Goal: Task Accomplishment & Management: Complete application form

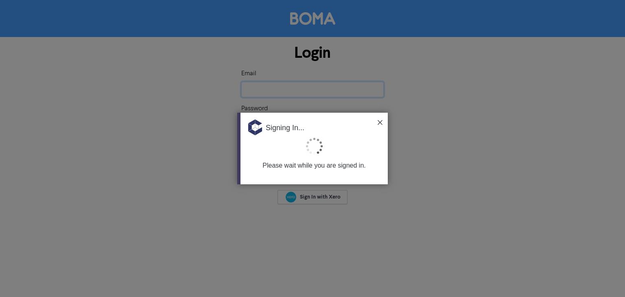
type input "[EMAIL_ADDRESS][DOMAIN_NAME]"
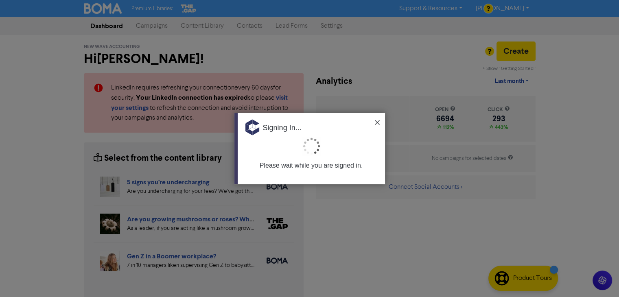
click at [377, 119] on div "Signing In..." at bounding box center [310, 125] width 147 height 24
click at [377, 120] on img at bounding box center [377, 122] width 5 height 5
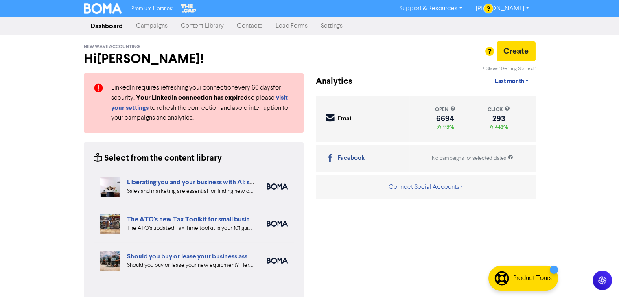
click at [247, 24] on link "Contacts" at bounding box center [249, 26] width 39 height 16
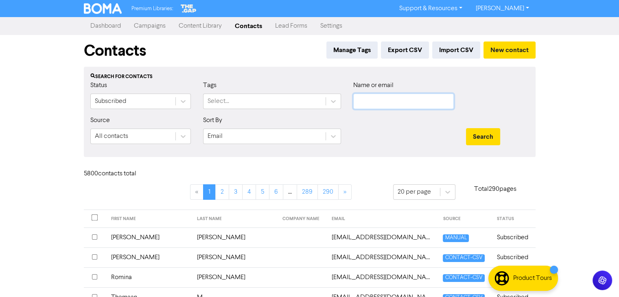
click at [399, 99] on input "text" at bounding box center [403, 101] width 100 height 15
paste input "[PERSON_NAME]"
type input "[PERSON_NAME]"
click at [480, 134] on button "Search" at bounding box center [483, 136] width 34 height 17
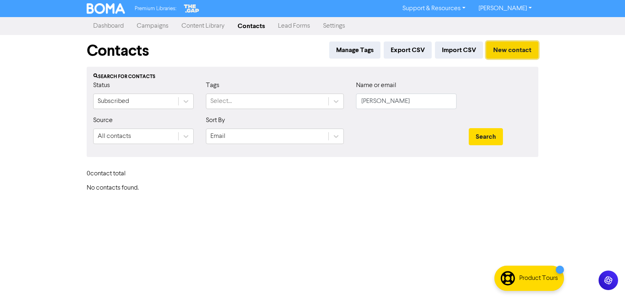
click at [508, 49] on button "New contact" at bounding box center [512, 49] width 52 height 17
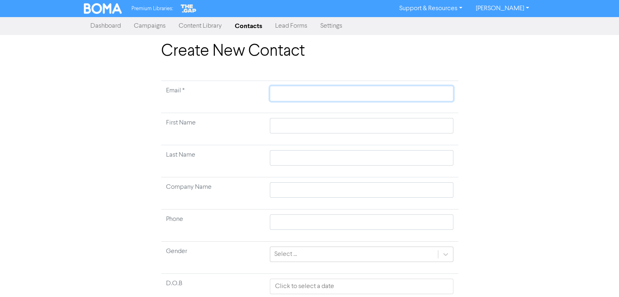
click at [324, 89] on input "text" at bounding box center [361, 93] width 183 height 15
click at [288, 126] on td at bounding box center [361, 129] width 193 height 32
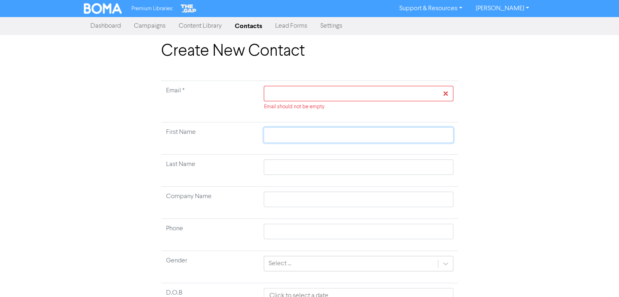
paste input "[PERSON_NAME]"
type input "[PERSON_NAME]"
drag, startPoint x: 303, startPoint y: 135, endPoint x: 329, endPoint y: 137, distance: 25.7
click at [329, 137] on input "[PERSON_NAME]" at bounding box center [358, 134] width 189 height 15
type input "[PERSON_NAME]"
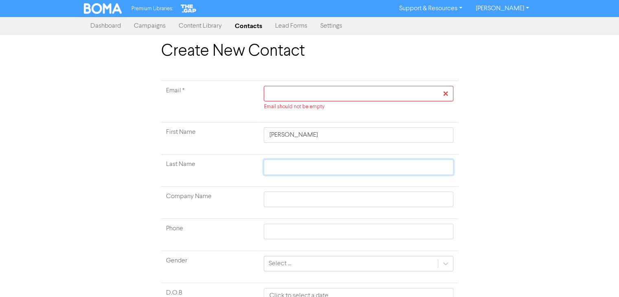
click at [283, 168] on input "text" at bounding box center [358, 166] width 189 height 15
paste input "-[PERSON_NAME]"
type input "-[PERSON_NAME]"
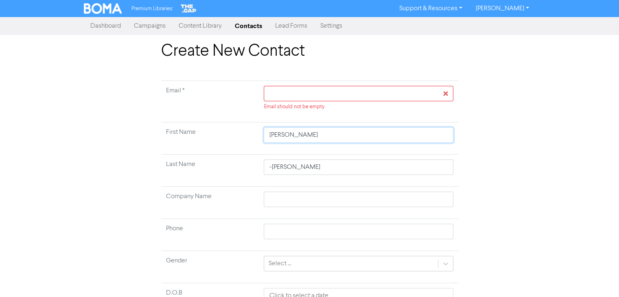
drag, startPoint x: 303, startPoint y: 136, endPoint x: 330, endPoint y: 139, distance: 27.8
click at [330, 139] on input "[PERSON_NAME]" at bounding box center [358, 134] width 189 height 15
type input "[PERSON_NAME]"
click at [342, 163] on input "-[PERSON_NAME]" at bounding box center [358, 166] width 189 height 15
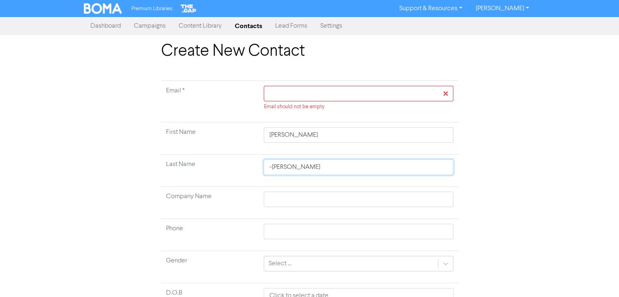
click at [272, 168] on input "-[PERSON_NAME]" at bounding box center [358, 166] width 189 height 15
type input "[PERSON_NAME]"
click at [322, 166] on input "[PERSON_NAME]" at bounding box center [358, 166] width 189 height 15
type input "[PERSON_NAME]"
click at [293, 97] on input "text" at bounding box center [358, 93] width 189 height 15
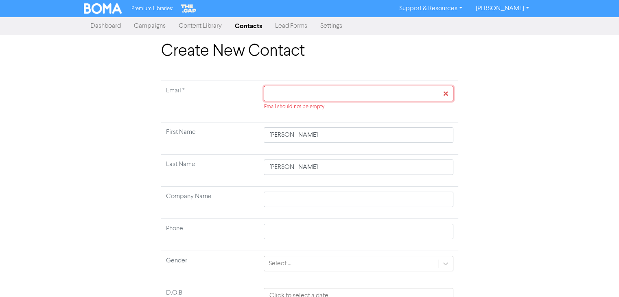
paste input "[EMAIL_ADDRESS][DOMAIN_NAME]"
type input "[EMAIL_ADDRESS][DOMAIN_NAME]"
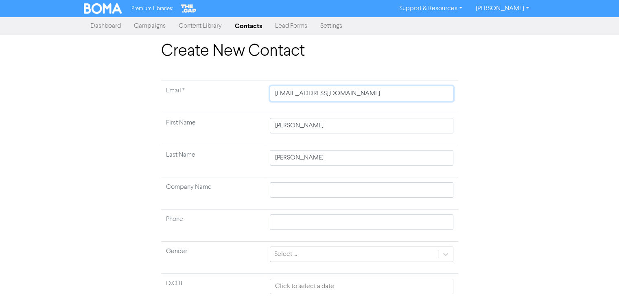
scroll to position [63, 0]
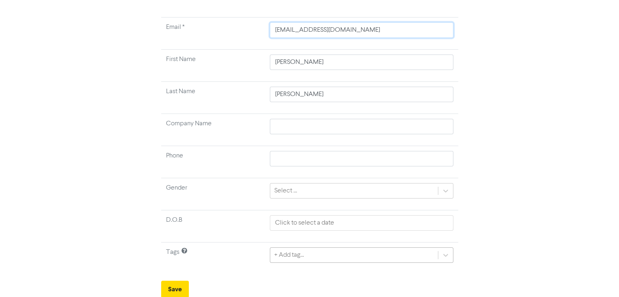
type input "[EMAIL_ADDRESS][DOMAIN_NAME]"
click at [312, 254] on div "+ Add tag..." at bounding box center [361, 253] width 183 height 15
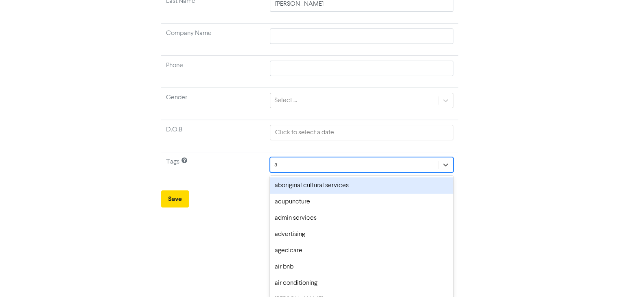
type input "al"
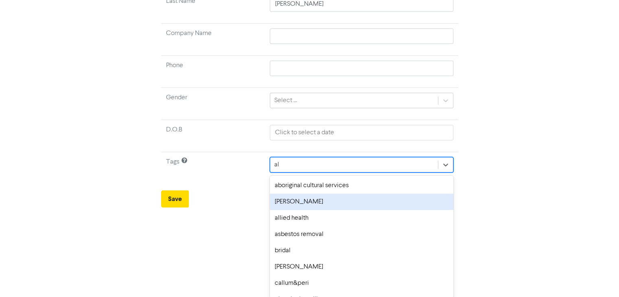
click at [286, 199] on div "[PERSON_NAME]" at bounding box center [361, 202] width 183 height 16
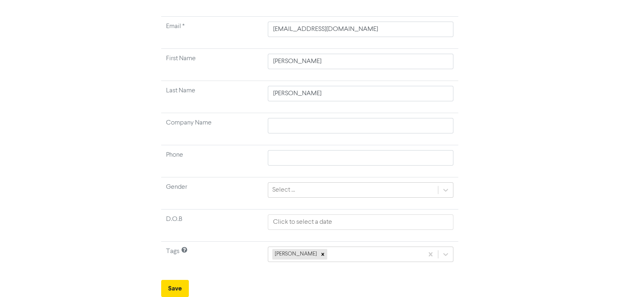
scroll to position [63, 0]
click at [177, 288] on button "Save" at bounding box center [175, 289] width 28 height 17
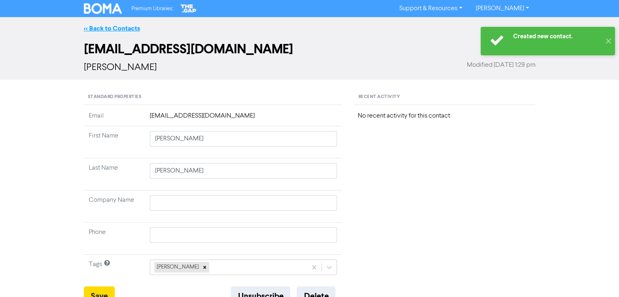
click at [106, 26] on link "<< Back to Contacts" at bounding box center [112, 28] width 56 height 8
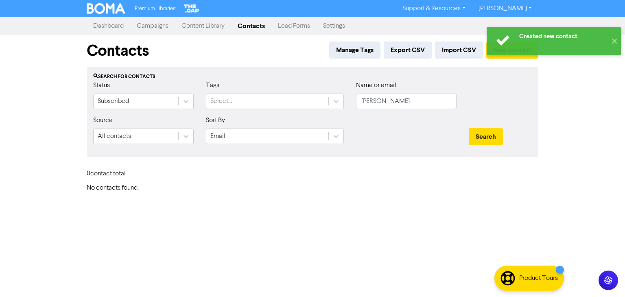
click at [244, 22] on link "Contacts" at bounding box center [251, 26] width 40 height 16
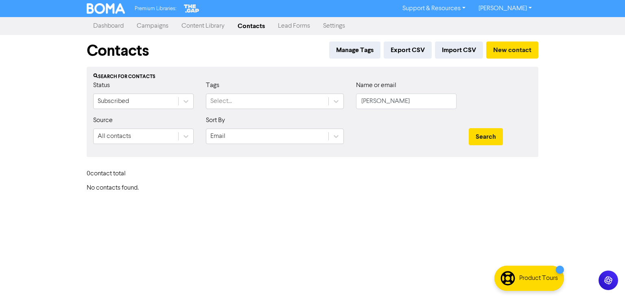
click at [249, 20] on link "Contacts" at bounding box center [251, 26] width 40 height 16
click at [516, 50] on button "New contact" at bounding box center [512, 49] width 52 height 17
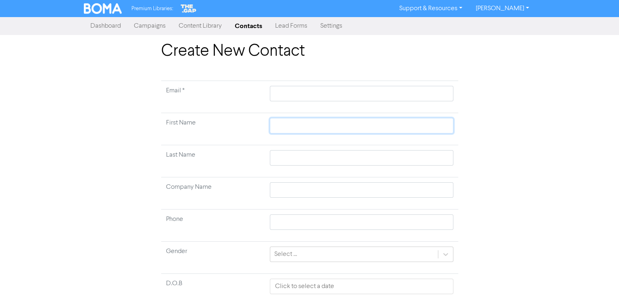
click at [288, 124] on input "text" at bounding box center [361, 125] width 183 height 15
paste input "[PERSON_NAME] [PERSON_NAME]"
type input "[PERSON_NAME] [PERSON_NAME]"
drag, startPoint x: 302, startPoint y: 126, endPoint x: 357, endPoint y: 134, distance: 55.0
click at [357, 134] on td "[PERSON_NAME] [PERSON_NAME]" at bounding box center [361, 129] width 193 height 32
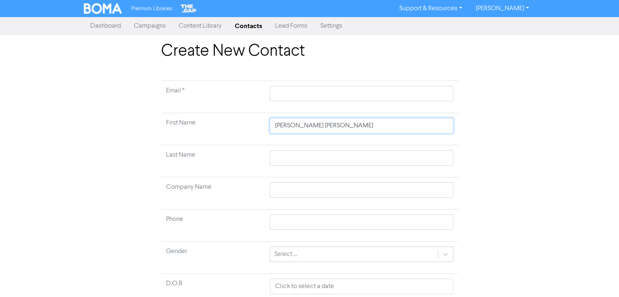
type input "[PERSON_NAME] [PERSON_NAME]"
click at [281, 157] on input "text" at bounding box center [361, 157] width 183 height 15
paste input "[PERSON_NAME]"
type input "[PERSON_NAME]"
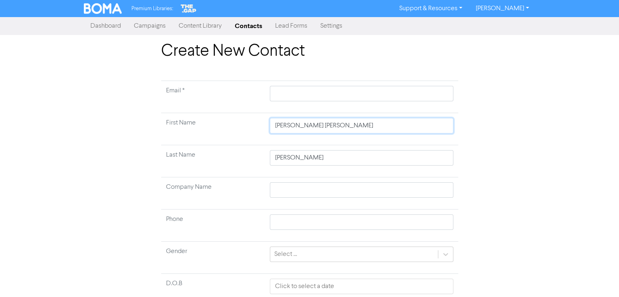
drag, startPoint x: 302, startPoint y: 126, endPoint x: 346, endPoint y: 131, distance: 44.6
click at [346, 131] on input "[PERSON_NAME] [PERSON_NAME]" at bounding box center [361, 125] width 183 height 15
type input "[PERSON_NAME]"
click at [351, 158] on input "[PERSON_NAME]" at bounding box center [361, 157] width 183 height 15
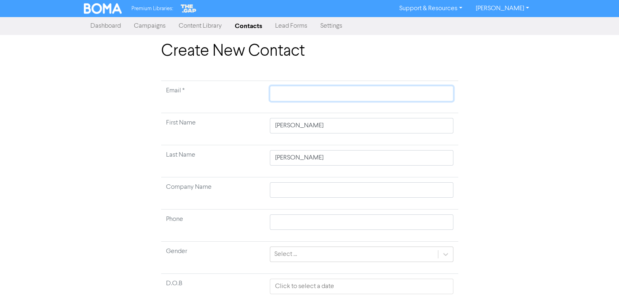
click at [314, 92] on input "text" at bounding box center [361, 93] width 183 height 15
paste input "[EMAIL_ADDRESS][PERSON_NAME][DOMAIN_NAME]"
type input "[EMAIL_ADDRESS][PERSON_NAME][DOMAIN_NAME]"
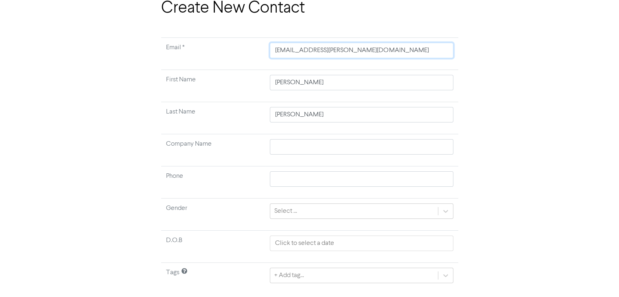
scroll to position [63, 0]
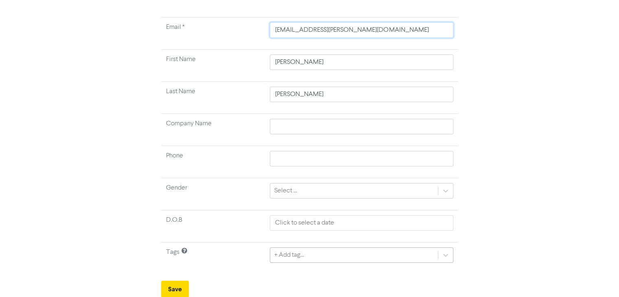
type input "[EMAIL_ADDRESS][PERSON_NAME][DOMAIN_NAME]"
click at [394, 256] on div "+ Add tag..." at bounding box center [361, 253] width 183 height 15
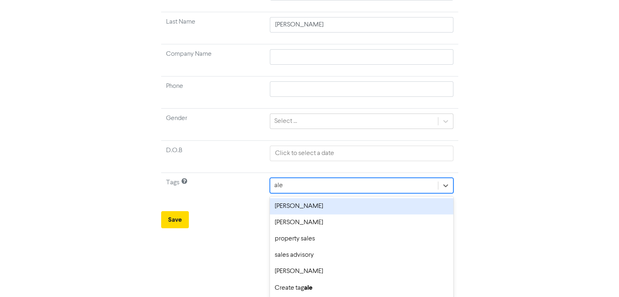
type input "[PERSON_NAME]"
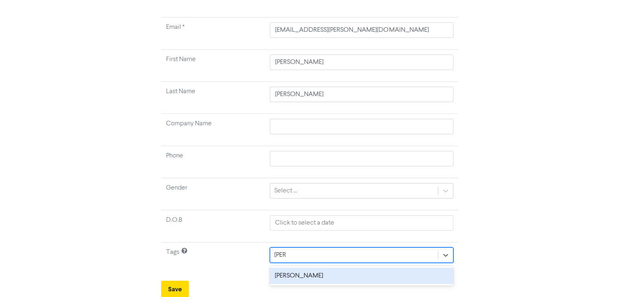
click at [290, 277] on div "[PERSON_NAME]" at bounding box center [361, 276] width 183 height 16
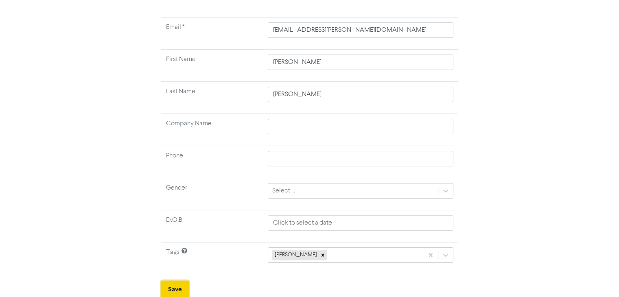
click at [170, 287] on button "Save" at bounding box center [175, 289] width 28 height 17
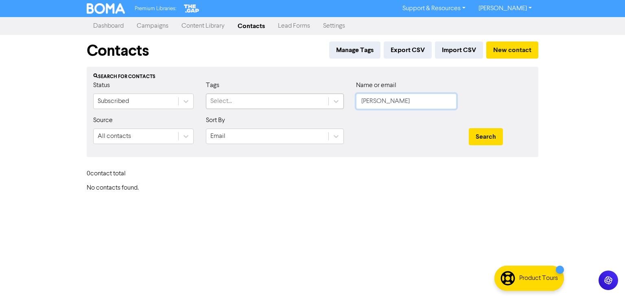
drag, startPoint x: 433, startPoint y: 104, endPoint x: 271, endPoint y: 94, distance: 161.8
click at [271, 94] on div "Status Subscribed Tags Select... Name or email [PERSON_NAME]" at bounding box center [312, 98] width 451 height 35
paste input "[EMAIL_ADDRESS][PERSON_NAME][DOMAIN_NAME]"
type input "[EMAIL_ADDRESS][PERSON_NAME][DOMAIN_NAME]"
click at [480, 139] on button "Search" at bounding box center [485, 136] width 34 height 17
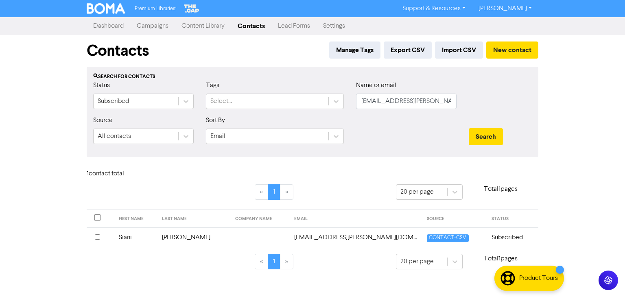
click at [181, 239] on td "[PERSON_NAME]" at bounding box center [193, 237] width 73 height 20
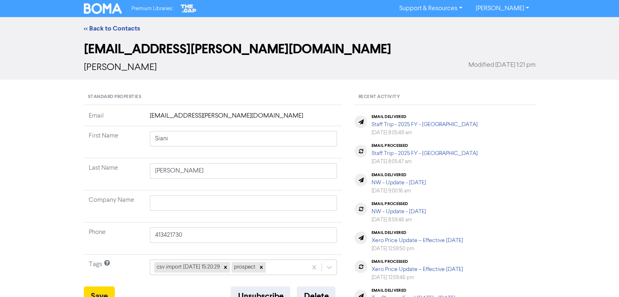
scroll to position [122, 0]
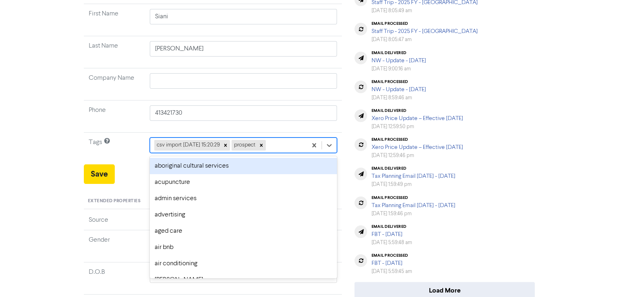
click at [285, 144] on div "csv import [DATE] 15:20:29 prospect" at bounding box center [228, 145] width 157 height 15
type input "[PERSON_NAME]"
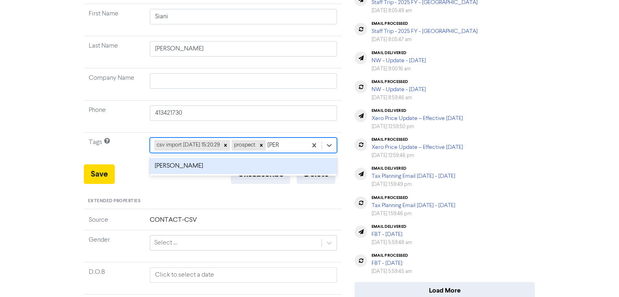
click at [172, 168] on div "[PERSON_NAME]" at bounding box center [243, 166] width 187 height 16
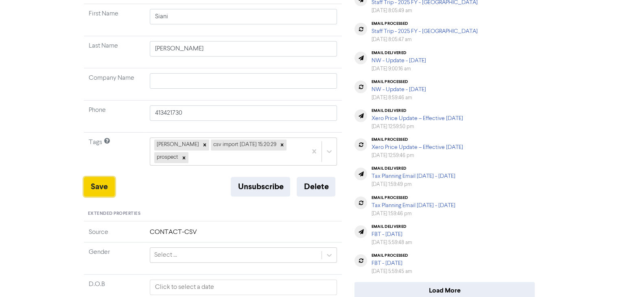
click at [89, 178] on button "Save" at bounding box center [99, 187] width 31 height 20
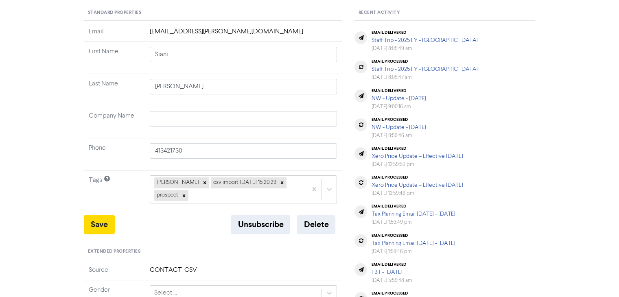
scroll to position [0, 0]
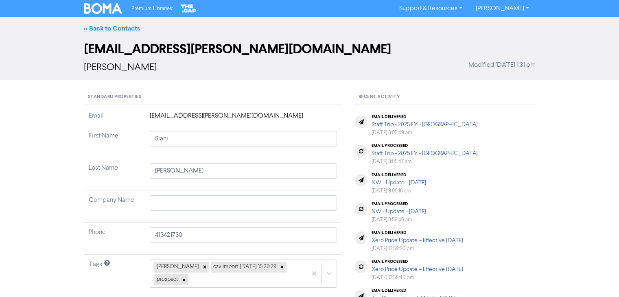
click at [124, 26] on link "<< Back to Contacts" at bounding box center [112, 28] width 56 height 8
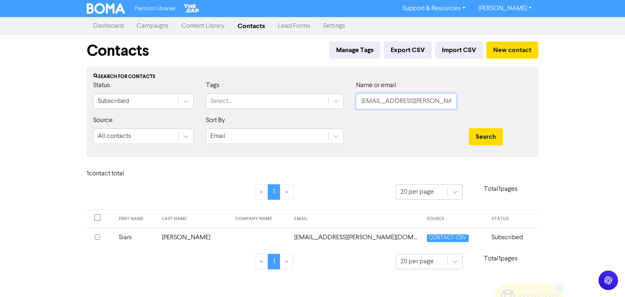
drag, startPoint x: 449, startPoint y: 100, endPoint x: 353, endPoint y: 97, distance: 96.0
click at [329, 95] on div "Status Subscribed Tags Select... Name or email [PERSON_NAME][EMAIL_ADDRESS][PER…" at bounding box center [312, 98] width 451 height 35
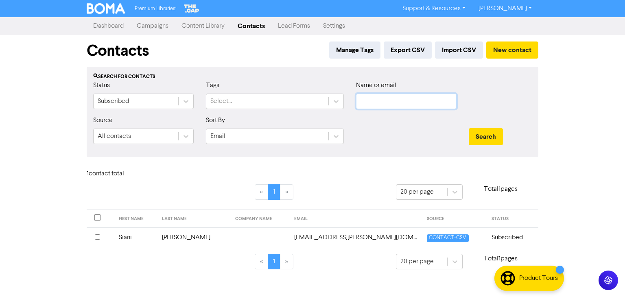
paste input "[EMAIL_ADDRESS][DOMAIN_NAME]"
type input "[EMAIL_ADDRESS][DOMAIN_NAME]"
click at [483, 136] on button "Search" at bounding box center [485, 136] width 34 height 17
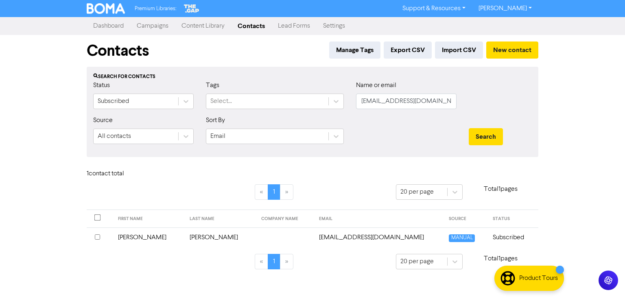
click at [129, 241] on td "[PERSON_NAME]" at bounding box center [149, 237] width 72 height 20
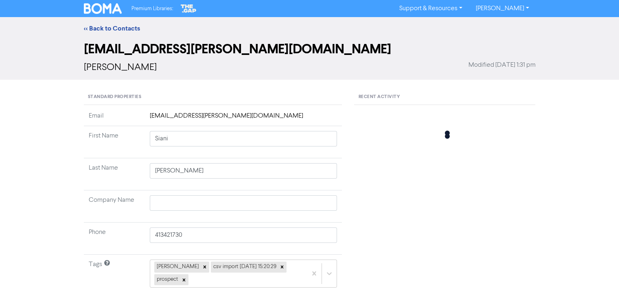
type input "[PERSON_NAME]"
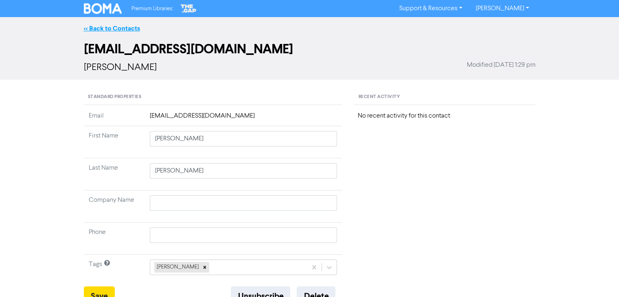
click at [122, 28] on link "<< Back to Contacts" at bounding box center [112, 28] width 56 height 8
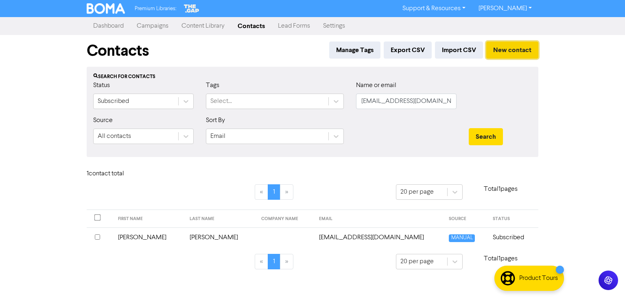
click at [516, 50] on button "New contact" at bounding box center [512, 49] width 52 height 17
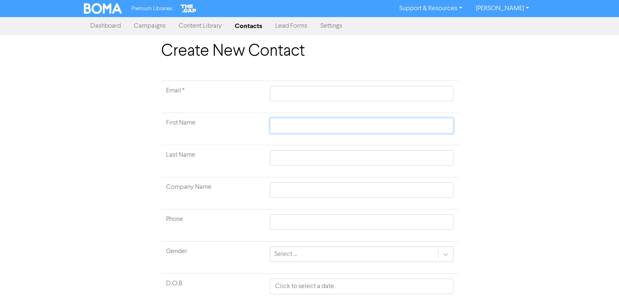
click at [294, 124] on input "text" at bounding box center [361, 125] width 183 height 15
paste input "[PERSON_NAME] [PERSON_NAME]"
type input "[PERSON_NAME] [PERSON_NAME]"
drag, startPoint x: 316, startPoint y: 126, endPoint x: 332, endPoint y: 127, distance: 15.9
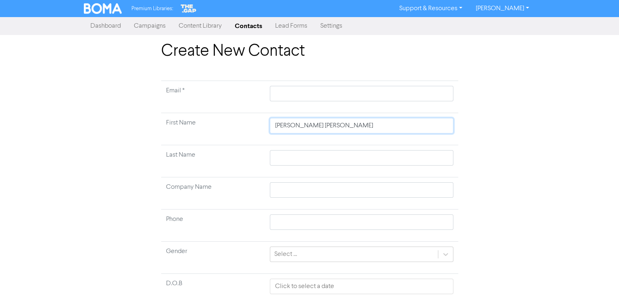
click at [332, 127] on input "[PERSON_NAME] [PERSON_NAME]" at bounding box center [361, 125] width 183 height 15
click at [274, 127] on input "[PERSON_NAME] [PERSON_NAME]" at bounding box center [361, 125] width 183 height 15
paste input "Reay"
type input "ReayNatasha [PERSON_NAME]"
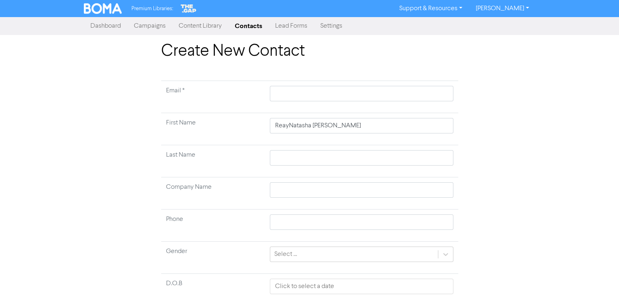
drag, startPoint x: 222, startPoint y: 68, endPoint x: 239, endPoint y: 90, distance: 28.1
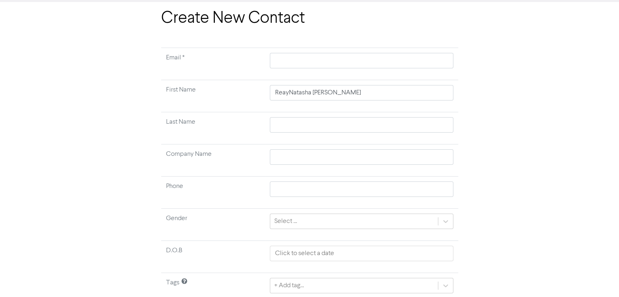
scroll to position [41, 0]
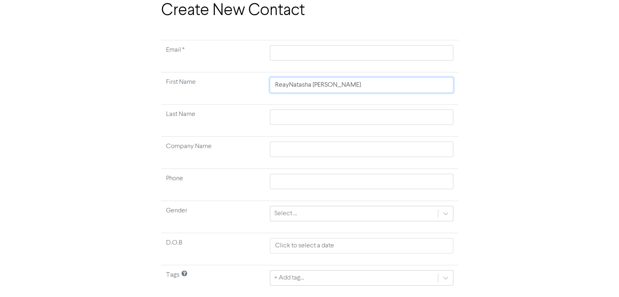
drag, startPoint x: 366, startPoint y: 80, endPoint x: 212, endPoint y: 91, distance: 153.7
click at [212, 91] on tr "First Name ReayNatasha [PERSON_NAME]" at bounding box center [309, 88] width 297 height 32
paste input "[PERSON_NAME] [PERSON_NAME]"
type input "[PERSON_NAME] [PERSON_NAME]"
drag, startPoint x: 298, startPoint y: 85, endPoint x: 314, endPoint y: 88, distance: 16.6
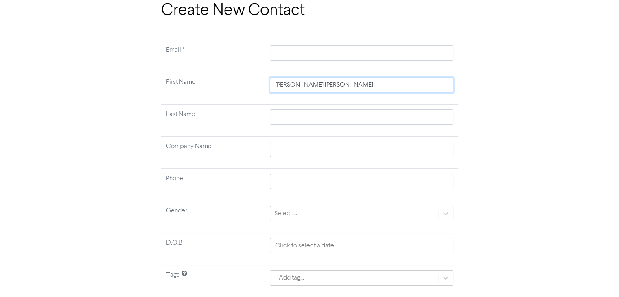
click at [314, 88] on input "[PERSON_NAME] [PERSON_NAME]" at bounding box center [361, 84] width 183 height 15
type input "[PERSON_NAME]"
drag, startPoint x: 299, startPoint y: 85, endPoint x: 314, endPoint y: 86, distance: 14.7
click at [315, 87] on input "[PERSON_NAME]" at bounding box center [361, 84] width 183 height 15
type input "[PERSON_NAME]"
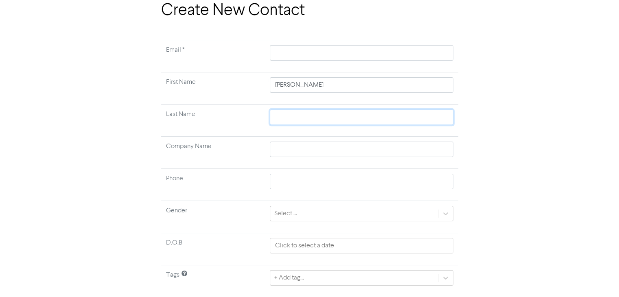
click at [288, 120] on input "text" at bounding box center [361, 116] width 183 height 15
paste input "Reay"
type input "Reay"
click at [335, 148] on input "text" at bounding box center [361, 149] width 183 height 15
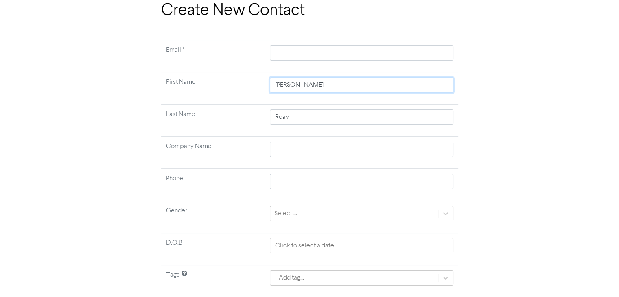
drag, startPoint x: 332, startPoint y: 85, endPoint x: 220, endPoint y: 83, distance: 111.8
click at [220, 83] on tr "First Name [PERSON_NAME]" at bounding box center [309, 88] width 297 height 32
drag, startPoint x: 325, startPoint y: 119, endPoint x: 238, endPoint y: 120, distance: 86.6
click at [238, 120] on tr "Last Name [PERSON_NAME]" at bounding box center [309, 121] width 297 height 32
click at [320, 83] on input "text" at bounding box center [361, 84] width 183 height 15
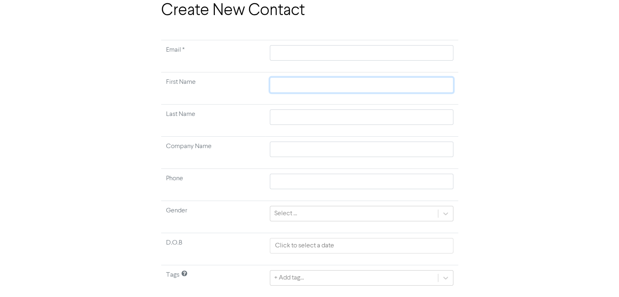
paste input "Reay"
type input "Reay"
drag, startPoint x: 300, startPoint y: 83, endPoint x: 285, endPoint y: 87, distance: 15.2
click at [285, 87] on input "text" at bounding box center [361, 84] width 183 height 15
drag, startPoint x: 285, startPoint y: 87, endPoint x: 410, endPoint y: 101, distance: 125.2
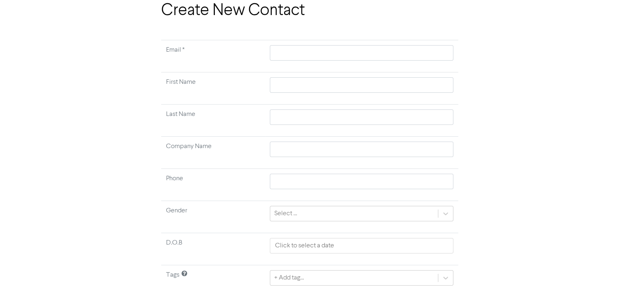
click at [512, 115] on div "Create New Contact Email * First Name Last Name Company Name Phone Gender Selec…" at bounding box center [310, 161] width 464 height 320
click at [339, 84] on input "text" at bounding box center [361, 84] width 183 height 15
paste input "[PERSON_NAME]"
drag, startPoint x: 301, startPoint y: 85, endPoint x: 338, endPoint y: 88, distance: 38.0
click at [338, 88] on input "[PERSON_NAME]" at bounding box center [361, 84] width 183 height 15
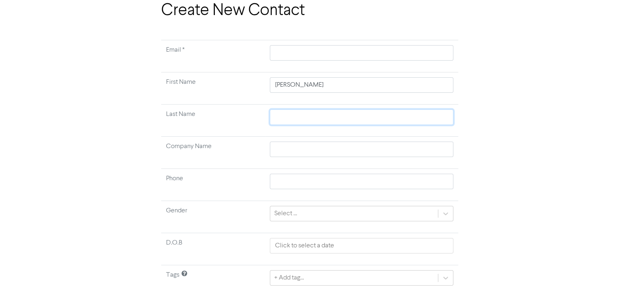
click at [285, 118] on input "text" at bounding box center [361, 116] width 183 height 15
paste input "Alhassan"
drag, startPoint x: 299, startPoint y: 84, endPoint x: 346, endPoint y: 87, distance: 47.3
click at [346, 87] on input "[PERSON_NAME]" at bounding box center [361, 84] width 183 height 15
click at [365, 152] on input "text" at bounding box center [361, 149] width 183 height 15
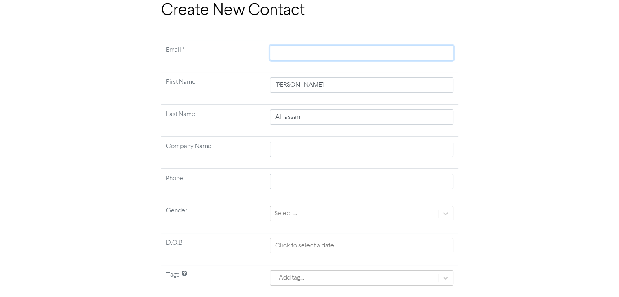
click at [304, 52] on input "text" at bounding box center [361, 52] width 183 height 15
paste input "[EMAIL_ADDRESS][DOMAIN_NAME]"
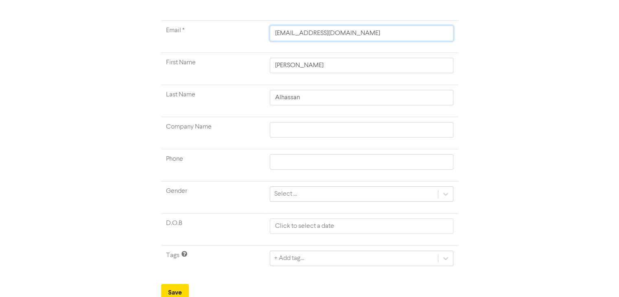
scroll to position [63, 0]
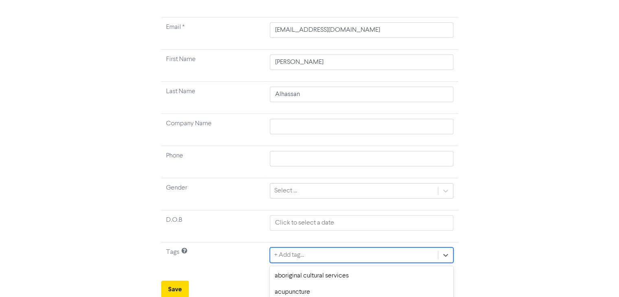
click at [307, 254] on div "option aged care focused, 5 of 287. 287 results available. Use Up and Down to c…" at bounding box center [361, 254] width 183 height 15
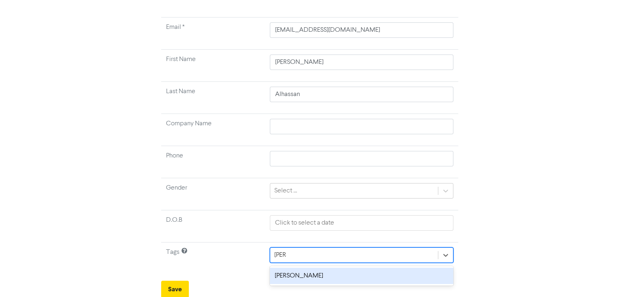
click at [286, 281] on div "[PERSON_NAME]" at bounding box center [361, 276] width 183 height 16
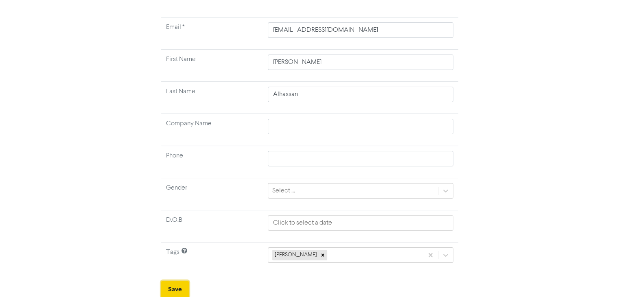
click at [171, 290] on button "Save" at bounding box center [175, 289] width 28 height 17
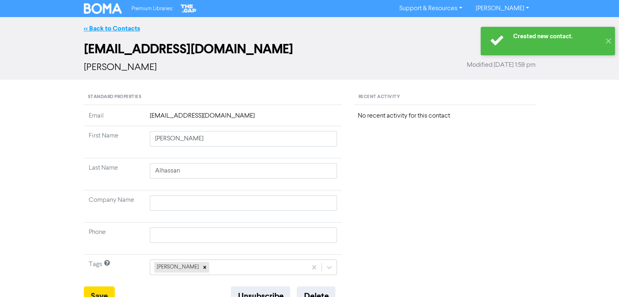
click at [135, 28] on link "<< Back to Contacts" at bounding box center [112, 28] width 56 height 8
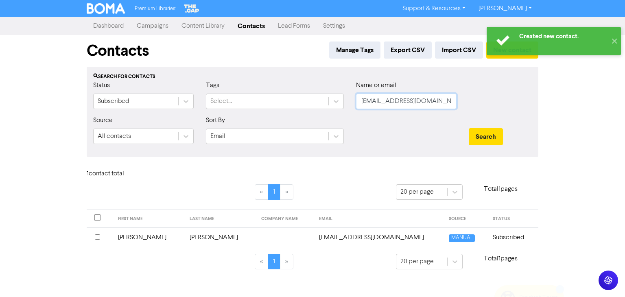
drag, startPoint x: 447, startPoint y: 102, endPoint x: 352, endPoint y: 103, distance: 95.2
click at [308, 102] on div "Status Subscribed Tags Select... Name or email [EMAIL_ADDRESS][DOMAIN_NAME]" at bounding box center [312, 98] width 451 height 35
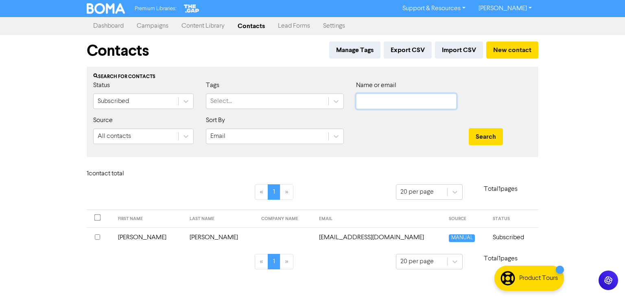
paste input "[EMAIL_ADDRESS][DOMAIN_NAME]"
click at [481, 131] on button "Search" at bounding box center [485, 136] width 34 height 17
click at [137, 236] on td "[PERSON_NAME]" at bounding box center [153, 237] width 76 height 20
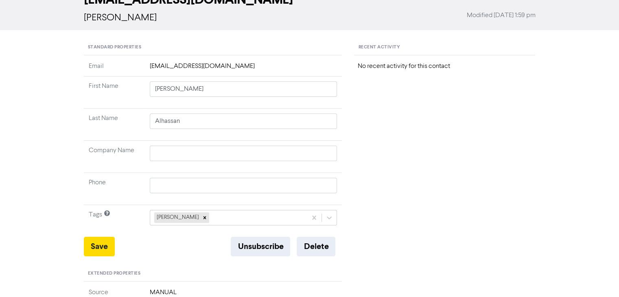
scroll to position [163, 0]
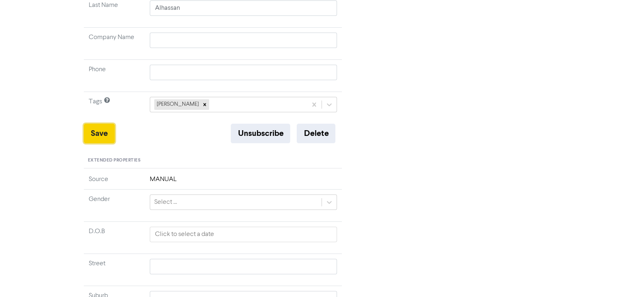
click at [103, 132] on button "Save" at bounding box center [99, 134] width 31 height 20
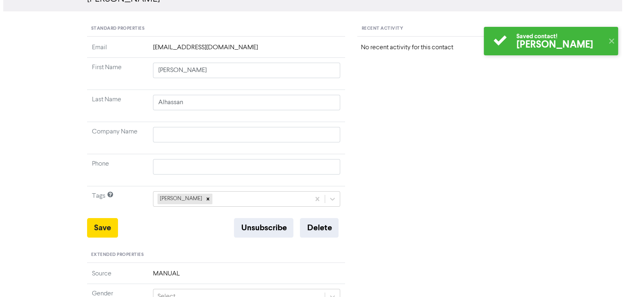
scroll to position [0, 0]
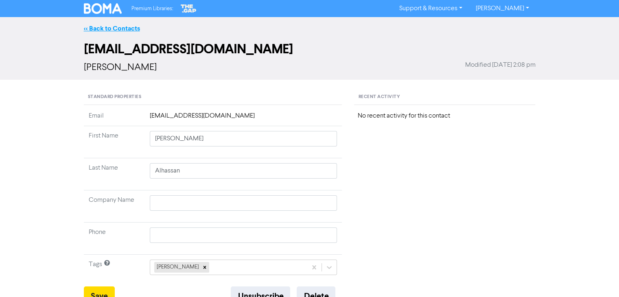
click at [120, 28] on link "<< Back to Contacts" at bounding box center [112, 28] width 56 height 8
